Goal: Task Accomplishment & Management: Manage account settings

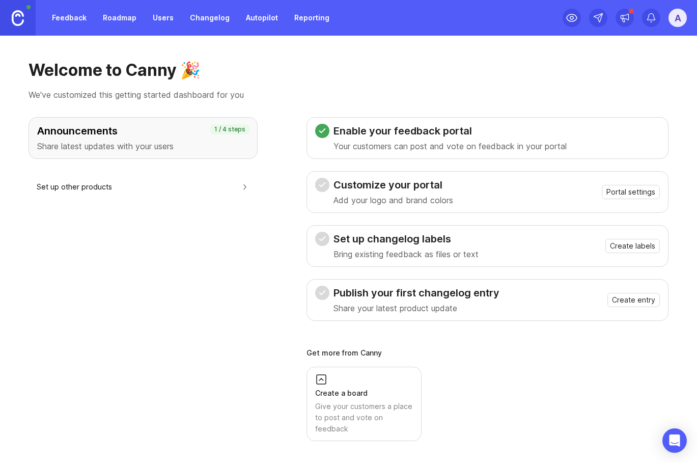
click at [208, 12] on link "Changelog" at bounding box center [210, 18] width 52 height 18
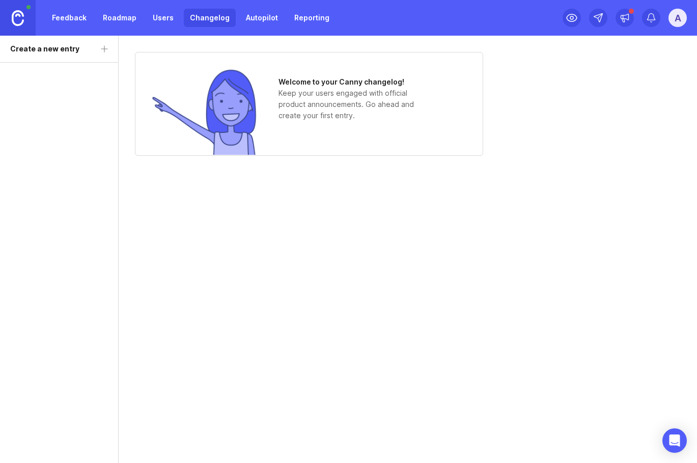
click at [681, 16] on div "A" at bounding box center [678, 18] width 18 height 18
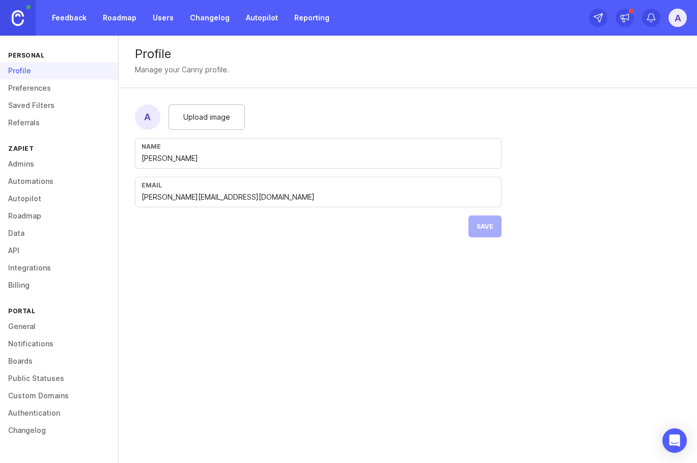
click at [44, 327] on link "General" at bounding box center [59, 326] width 118 height 17
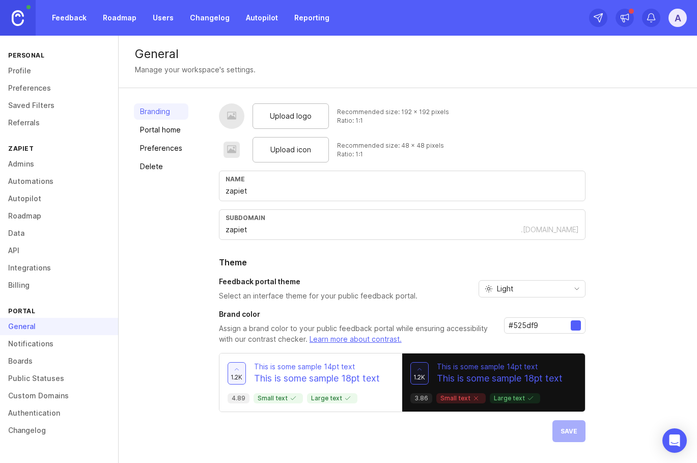
click at [170, 140] on link "Preferences" at bounding box center [161, 148] width 54 height 16
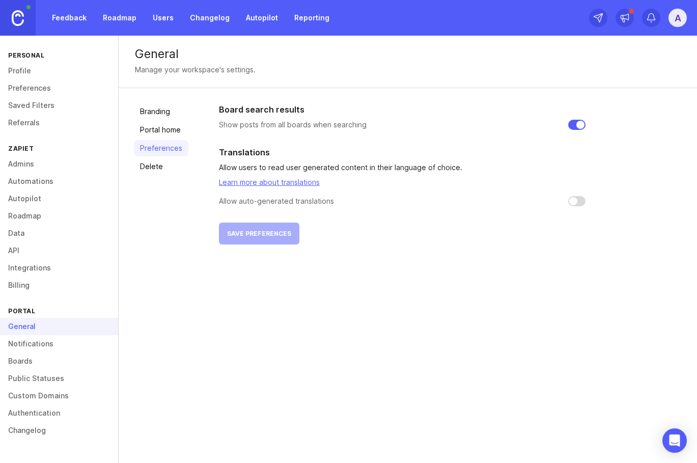
click at [176, 128] on link "Portal home" at bounding box center [161, 130] width 54 height 16
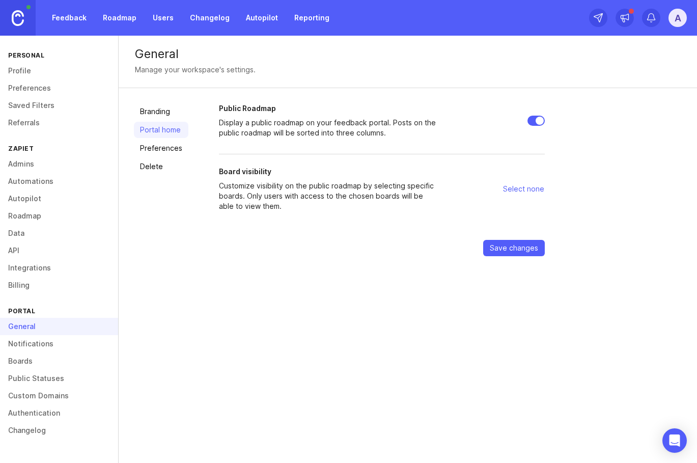
click at [58, 393] on link "Custom Domains" at bounding box center [59, 395] width 118 height 17
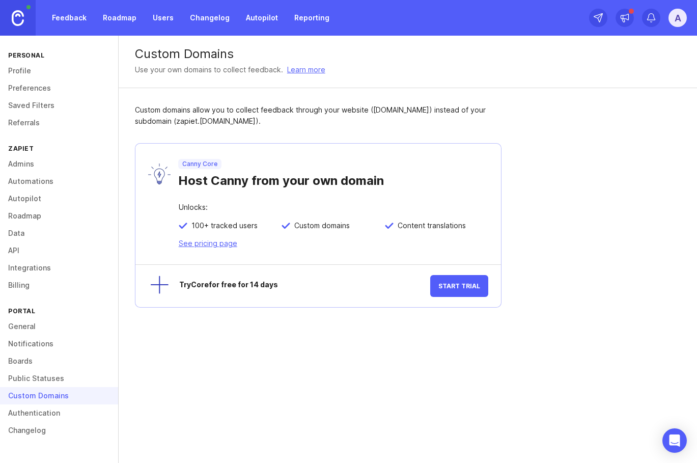
click at [306, 67] on link "Learn more" at bounding box center [306, 69] width 38 height 11
